Goal: Information Seeking & Learning: Find specific fact

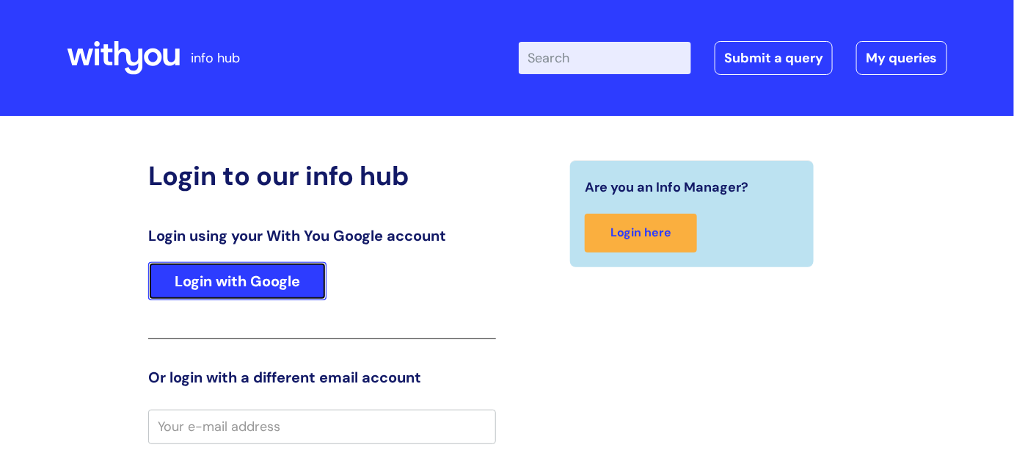
click at [286, 285] on link "Login with Google" at bounding box center [237, 281] width 178 height 38
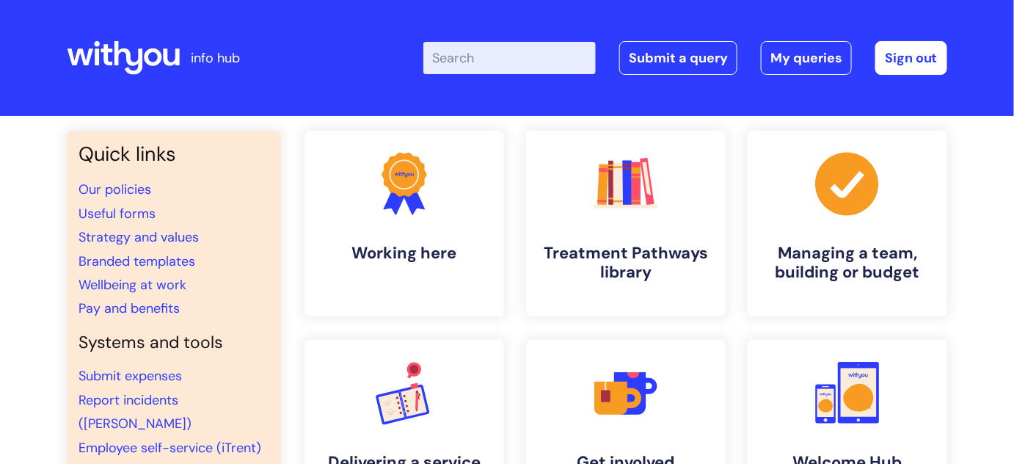
click at [524, 62] on input "Enter your search term here..." at bounding box center [509, 58] width 172 height 32
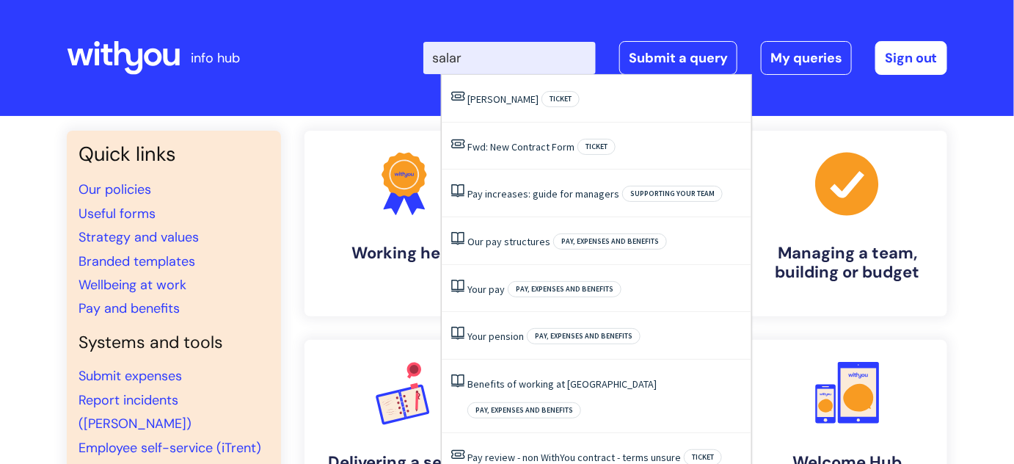
type input "salary"
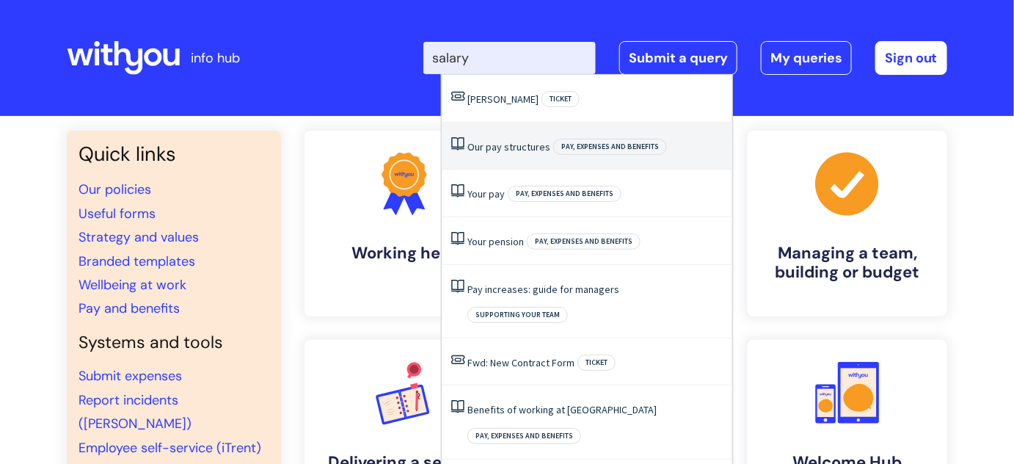
click at [510, 140] on link "Our pay structures" at bounding box center [508, 146] width 83 height 13
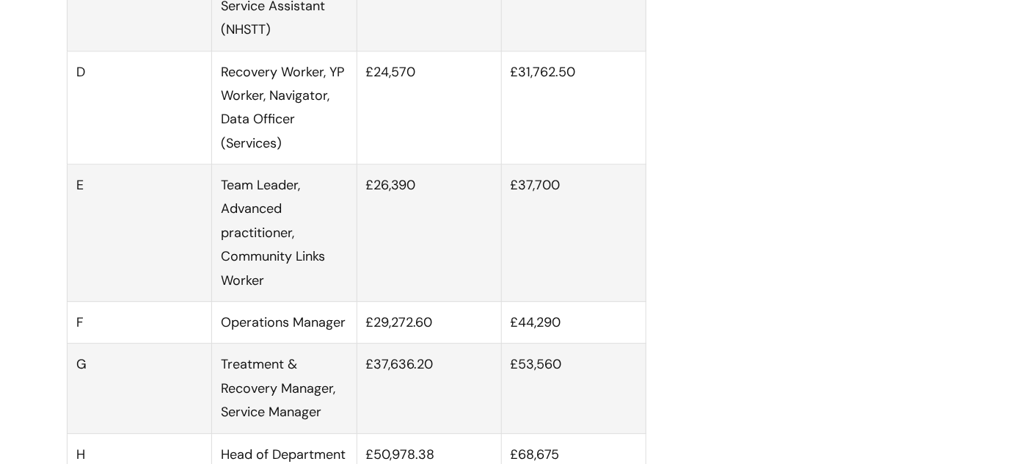
scroll to position [883, 0]
